Goal: Register for event/course

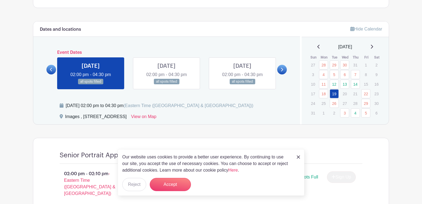
scroll to position [268, 0]
click at [334, 86] on link "12" at bounding box center [333, 84] width 9 height 9
click at [333, 85] on link "12" at bounding box center [333, 84] width 9 height 9
click at [50, 72] on link at bounding box center [51, 70] width 10 height 10
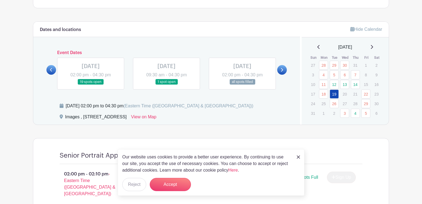
click at [51, 72] on link at bounding box center [51, 70] width 10 height 10
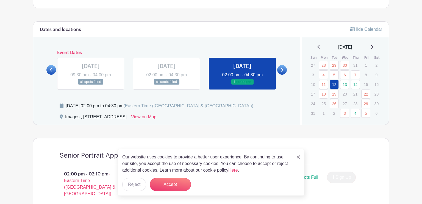
click at [356, 116] on link "4" at bounding box center [355, 113] width 9 height 9
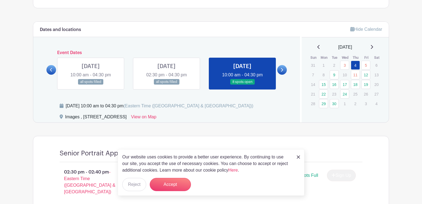
click at [242, 85] on link at bounding box center [242, 85] width 0 height 0
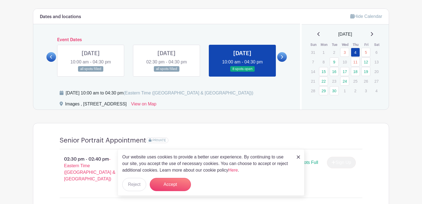
scroll to position [279, 0]
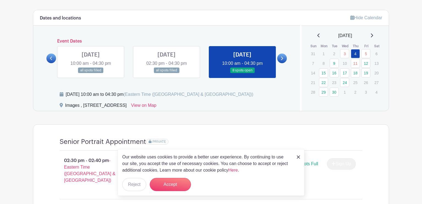
click at [242, 73] on link at bounding box center [242, 73] width 0 height 0
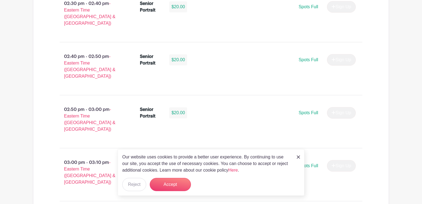
scroll to position [439, 0]
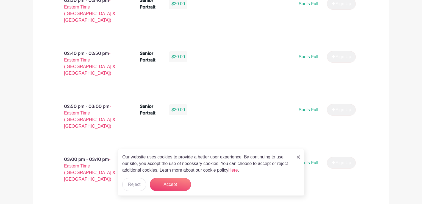
click at [297, 159] on img at bounding box center [298, 156] width 3 height 3
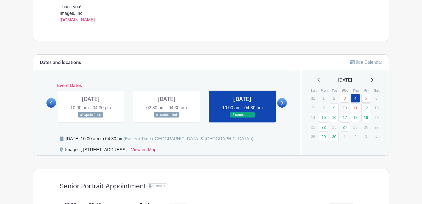
scroll to position [0, 0]
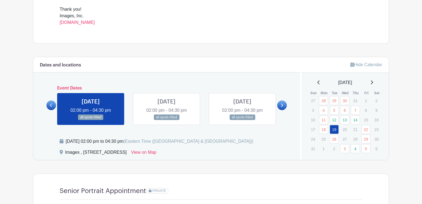
scroll to position [237, 0]
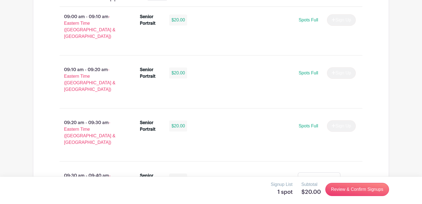
scroll to position [406, 0]
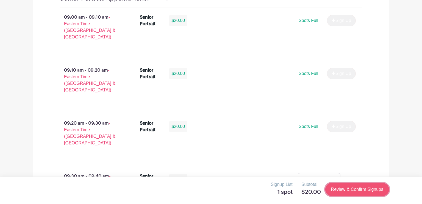
click at [335, 188] on link "Review & Confirm Signups" at bounding box center [357, 189] width 64 height 13
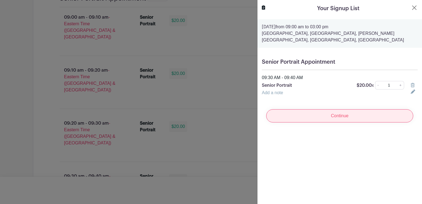
click at [357, 116] on input "Continue" at bounding box center [339, 115] width 147 height 13
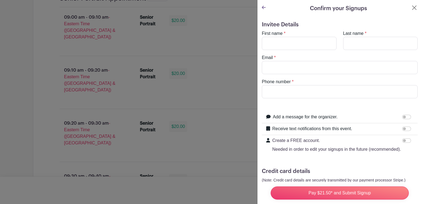
click at [306, 37] on div "First name *" at bounding box center [298, 40] width 81 height 20
click at [306, 43] on input "First name" at bounding box center [299, 43] width 75 height 13
type input "Kiera"
click at [373, 45] on input "Last name" at bounding box center [380, 43] width 75 height 13
type input "Fulton"
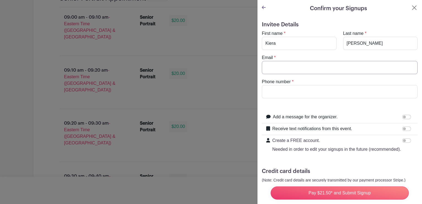
click at [353, 70] on input "Email" at bounding box center [340, 67] width 156 height 13
type input "kfulto9439@greenvilleschools.us"
click at [296, 91] on input "Phone number" at bounding box center [340, 91] width 156 height 13
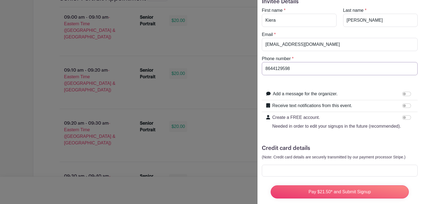
scroll to position [30, 0]
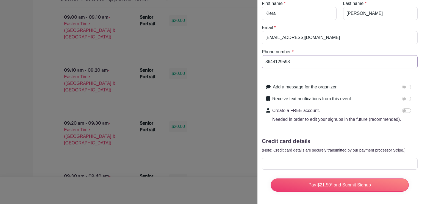
type input "8644129598"
click at [405, 98] on input "Receive text notifications from this event." at bounding box center [406, 99] width 9 height 4
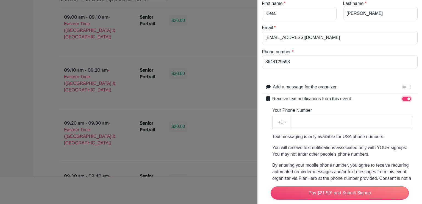
scroll to position [50, 0]
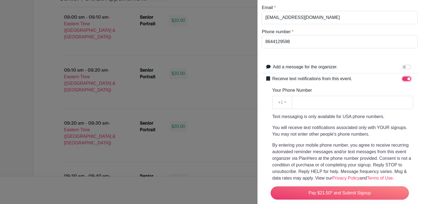
click at [409, 80] on input "Receive text notifications from this event." at bounding box center [406, 79] width 9 height 4
checkbox input "false"
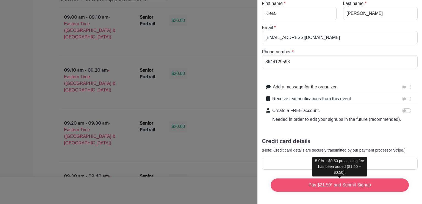
click at [342, 184] on input "Pay $21.50* and Submit Signup" at bounding box center [339, 184] width 138 height 13
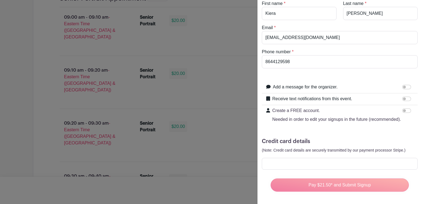
click at [367, 187] on div "Pay $21.50* and Submit Signup" at bounding box center [339, 185] width 147 height 22
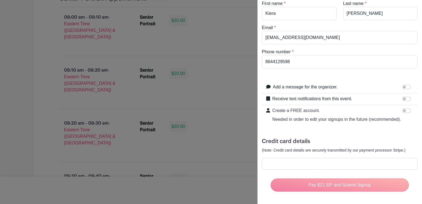
click at [367, 187] on div "Pay $21.50* and Submit Signup" at bounding box center [339, 185] width 147 height 22
click at [371, 149] on small "(Note: Credit card details are securely transmitted by our payment processor St…" at bounding box center [334, 150] width 144 height 4
click at [353, 131] on form "Invitee Details First name * Kiera Last name * Fulton Email * kfulto9439@greenv…" at bounding box center [340, 93] width 156 height 205
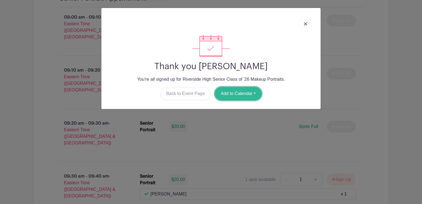
click at [251, 97] on button "Add to Calendar" at bounding box center [238, 93] width 47 height 13
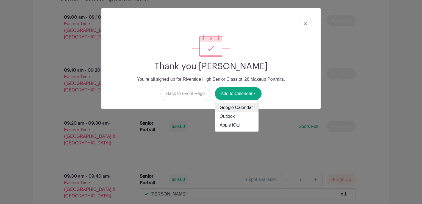
click at [252, 104] on link "Google Calendar" at bounding box center [236, 107] width 43 height 9
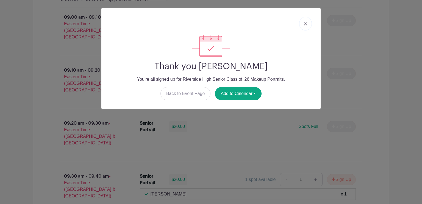
click at [305, 23] on img at bounding box center [305, 23] width 3 height 3
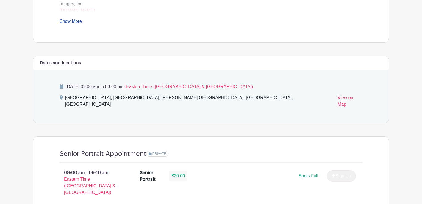
scroll to position [253, 0]
